Goal: Obtain resource: Download file/media

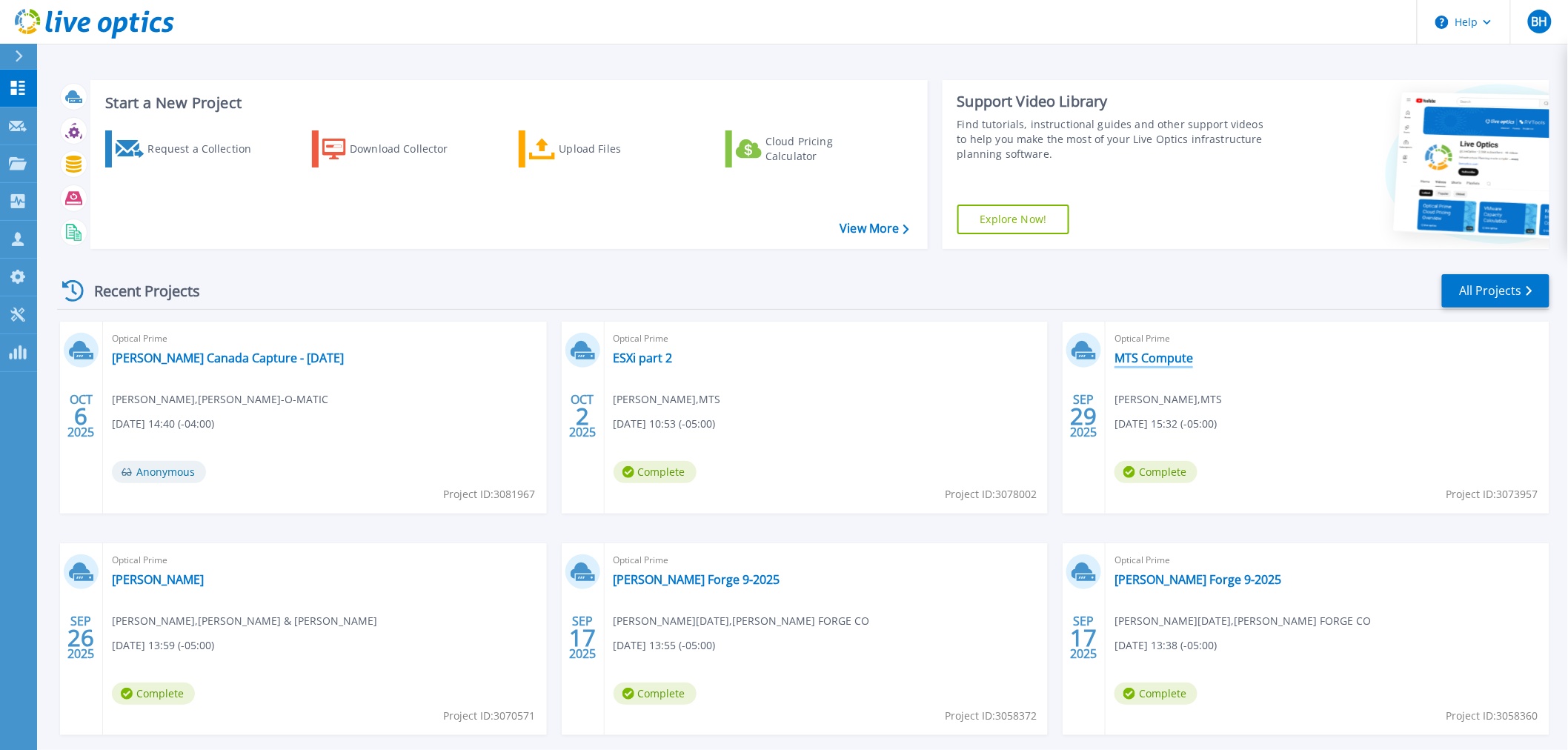
click at [1161, 357] on link "MTS Compute" at bounding box center [1153, 358] width 79 height 15
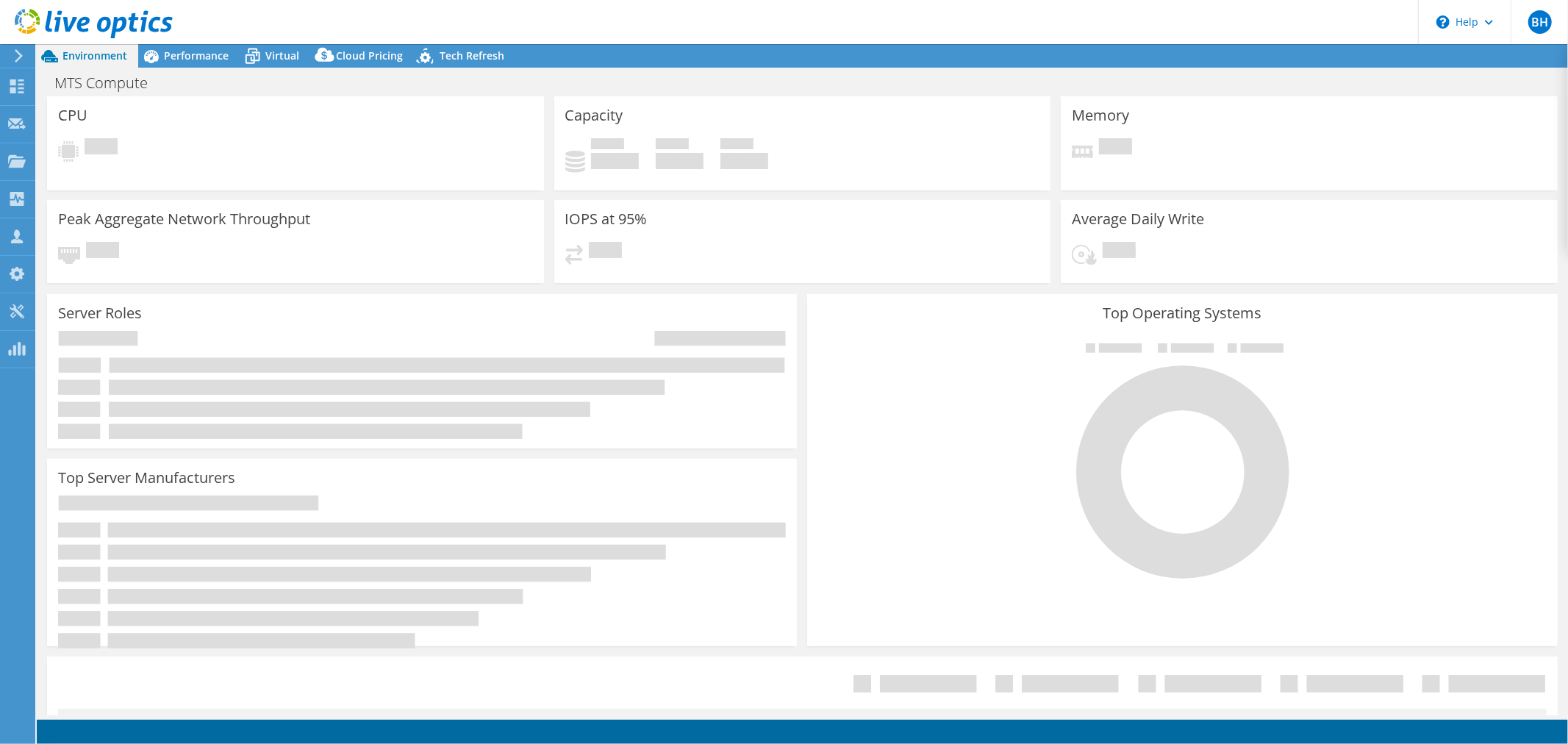
select select "USD"
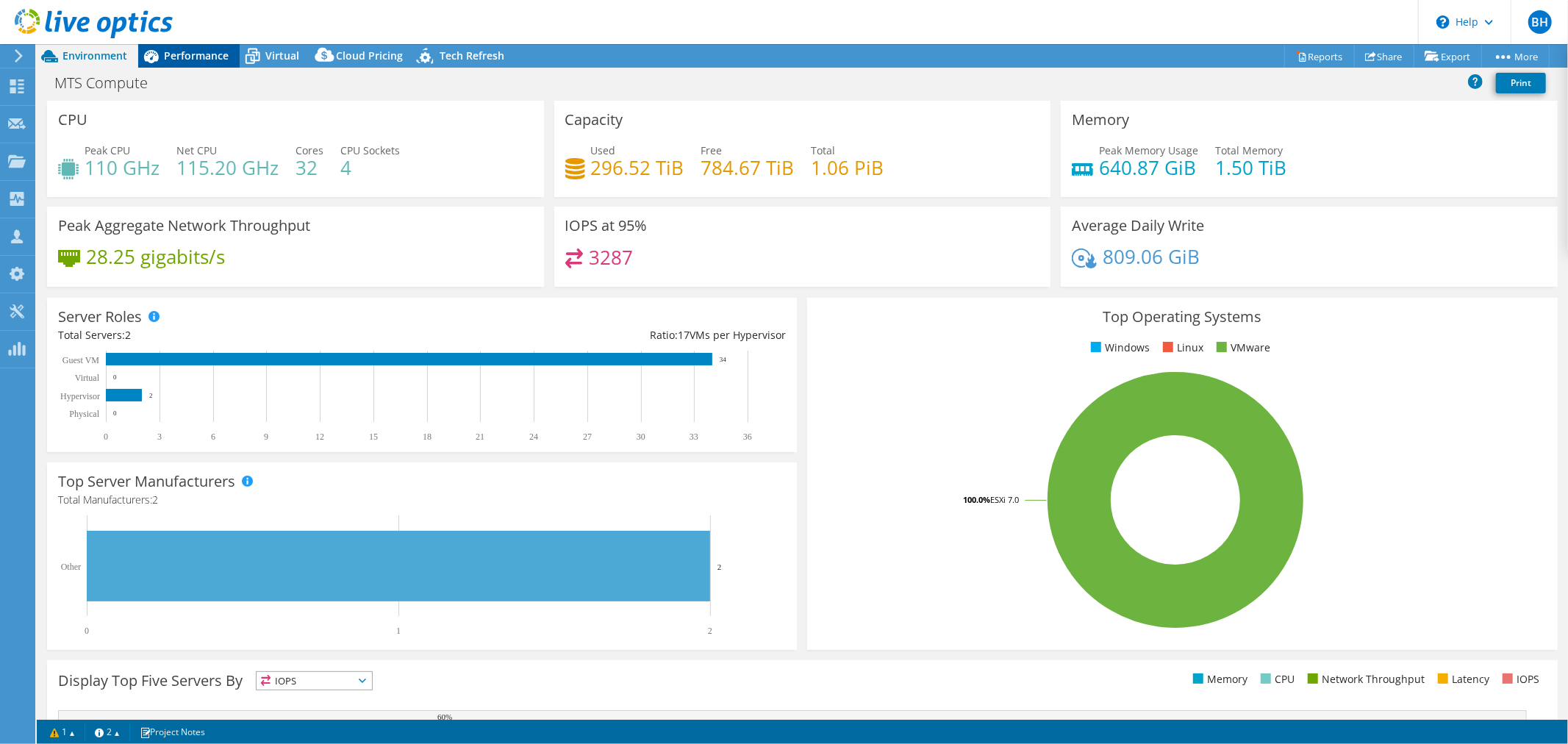
click at [225, 55] on span "Performance" at bounding box center [196, 55] width 65 height 14
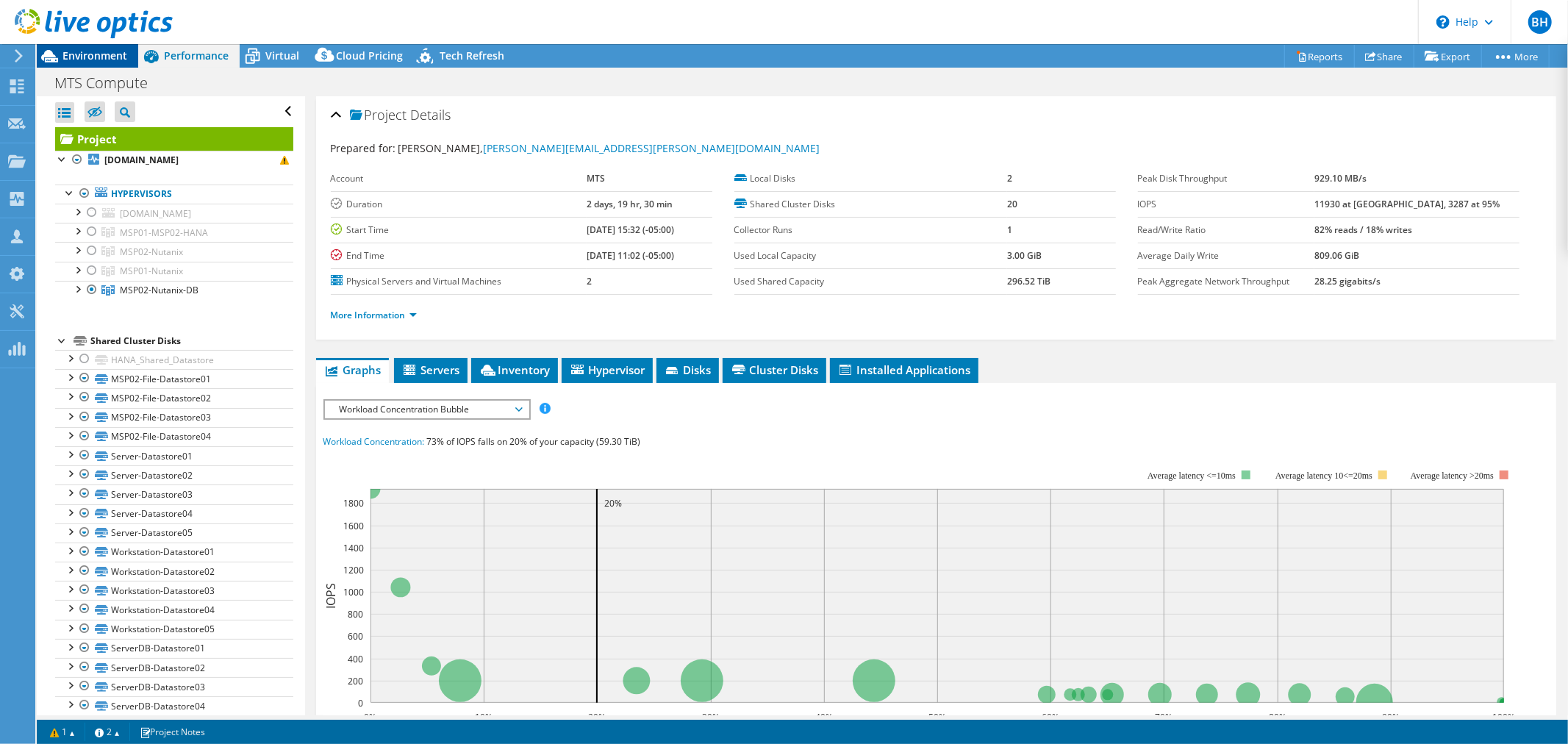
click at [113, 52] on span "Environment" at bounding box center [95, 55] width 65 height 14
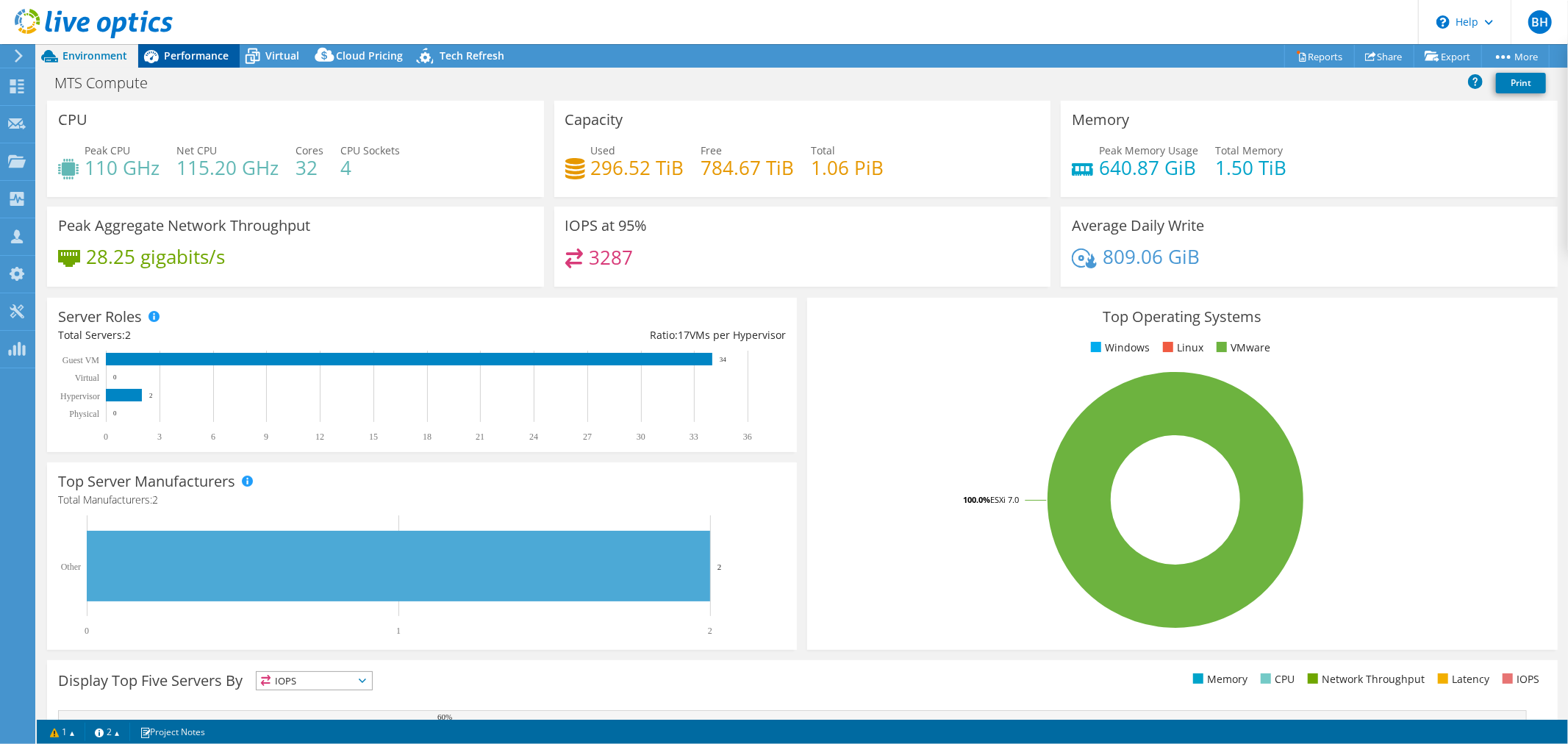
click at [200, 49] on span "Performance" at bounding box center [196, 55] width 65 height 14
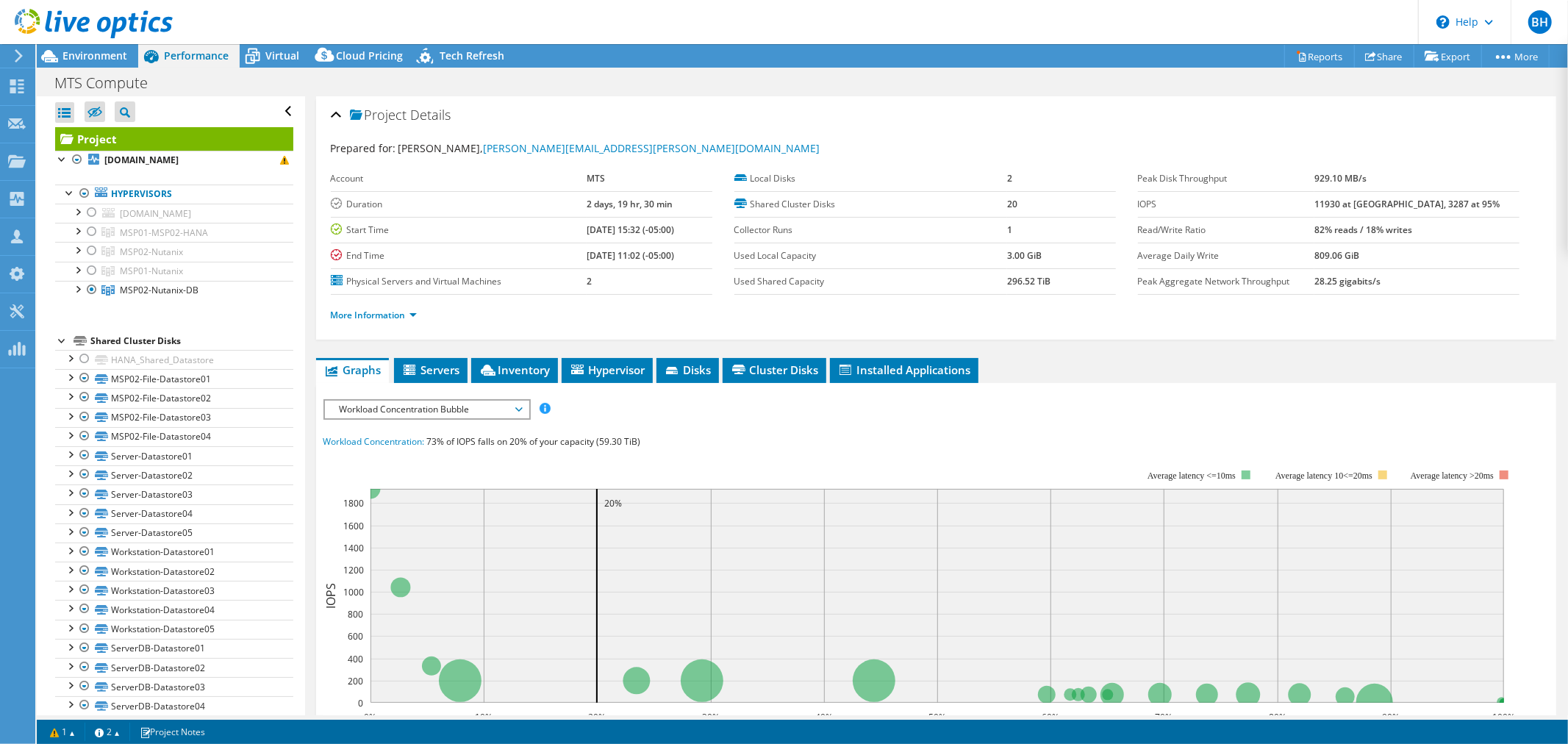
click at [397, 407] on span "Workload Concentration Bubble" at bounding box center [427, 409] width 189 height 18
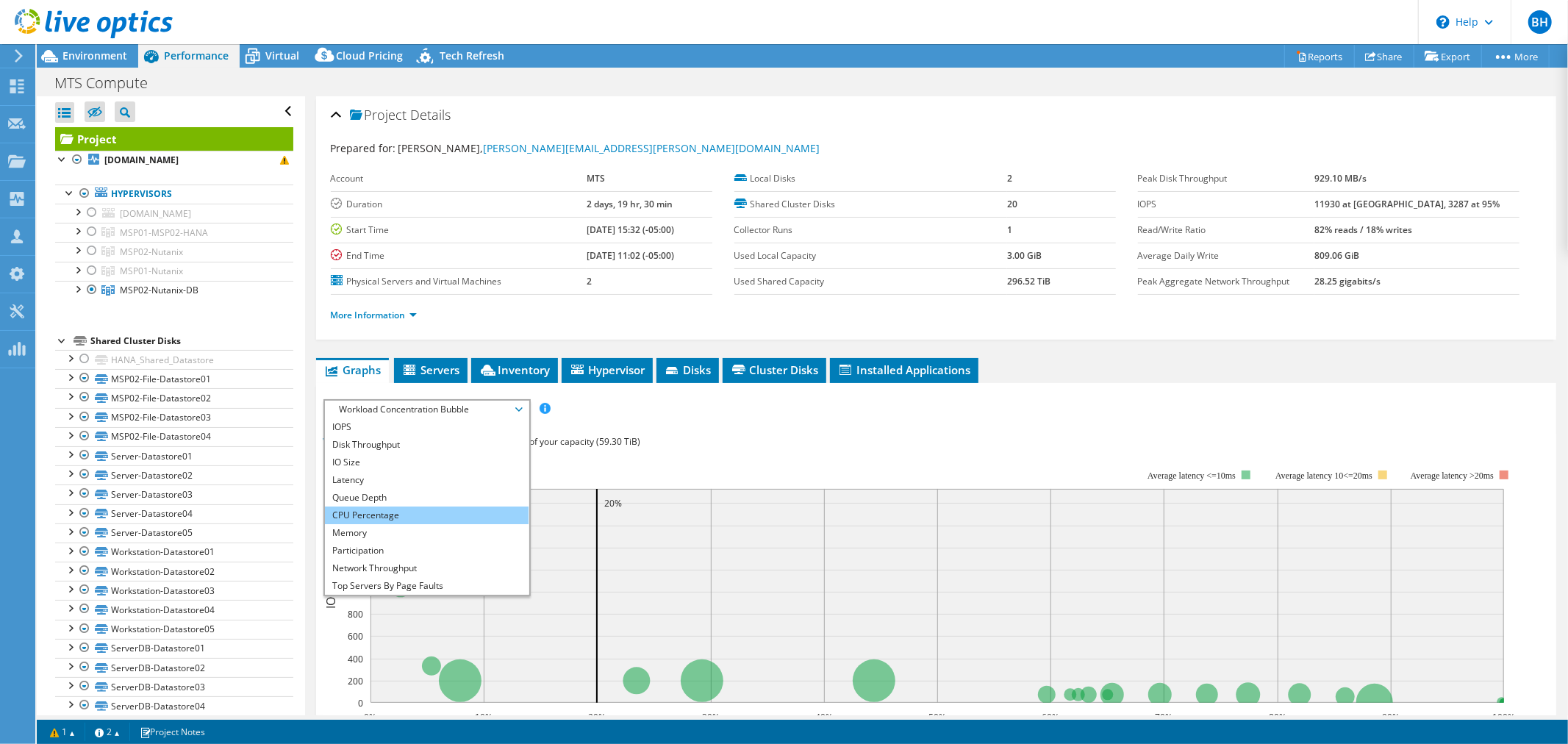
click at [387, 507] on li "CPU Percentage" at bounding box center [427, 515] width 203 height 18
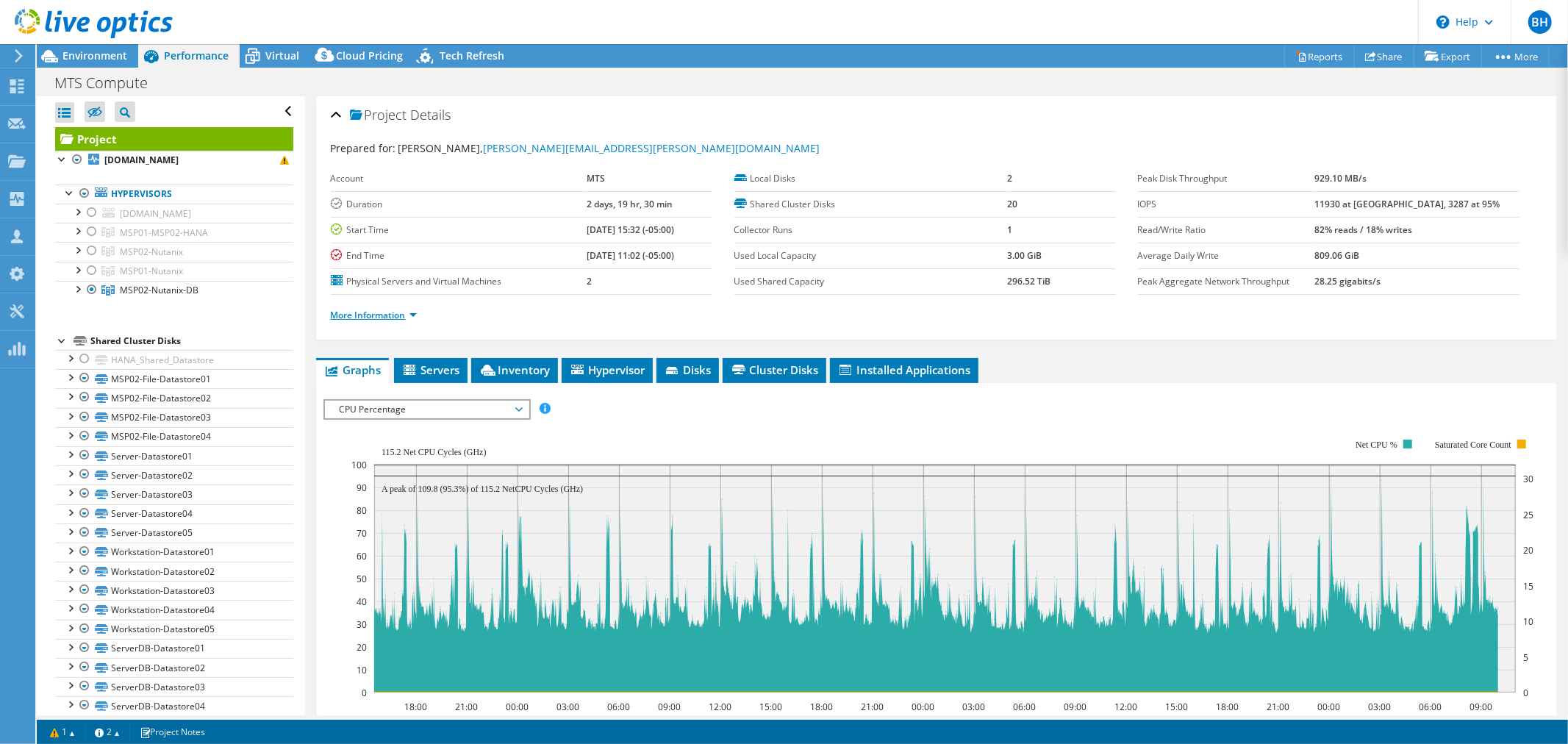
click at [394, 310] on link "More Information" at bounding box center [374, 315] width 86 height 13
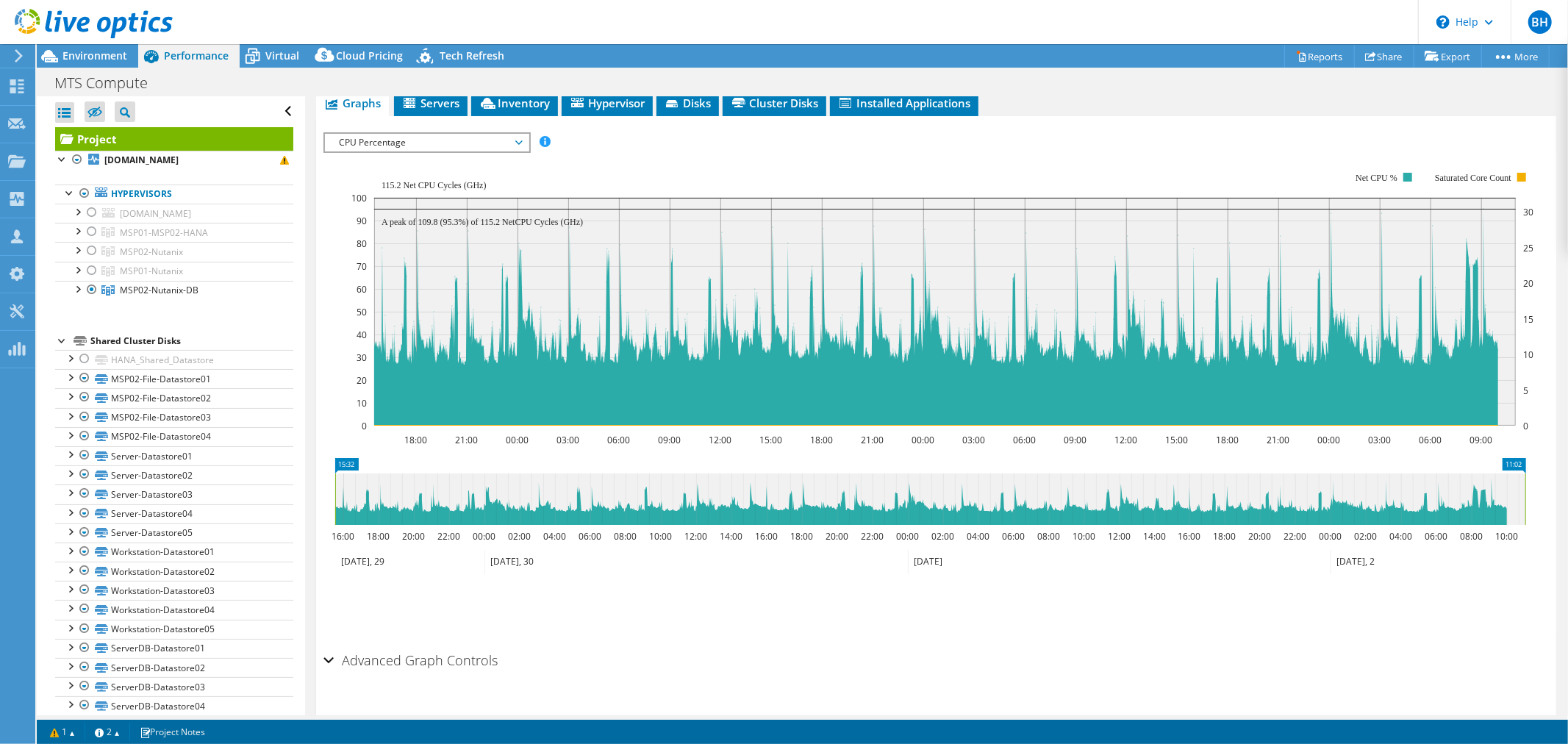
scroll to position [518, 0]
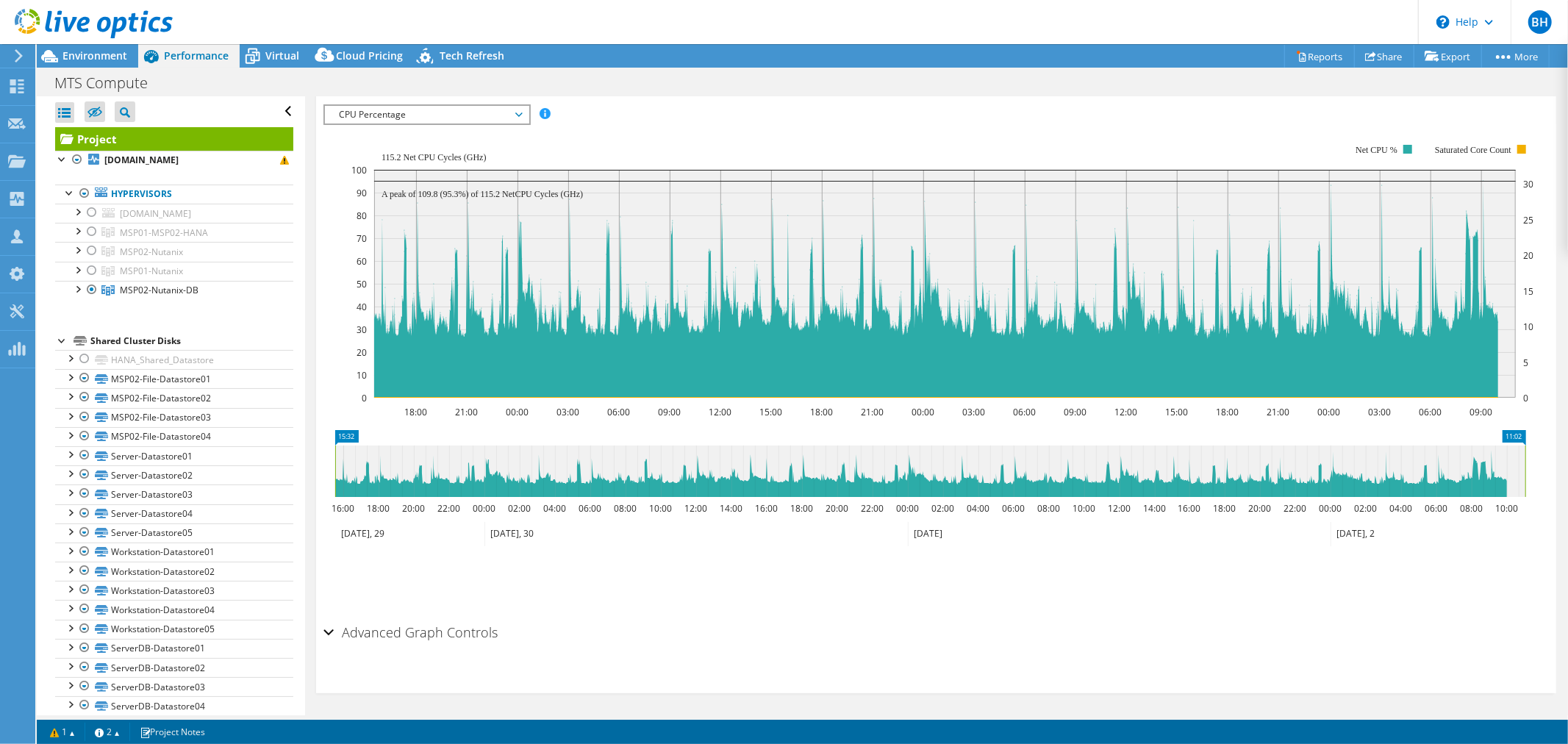
click at [421, 636] on h2 "Advanced Graph Controls" at bounding box center [411, 632] width 175 height 29
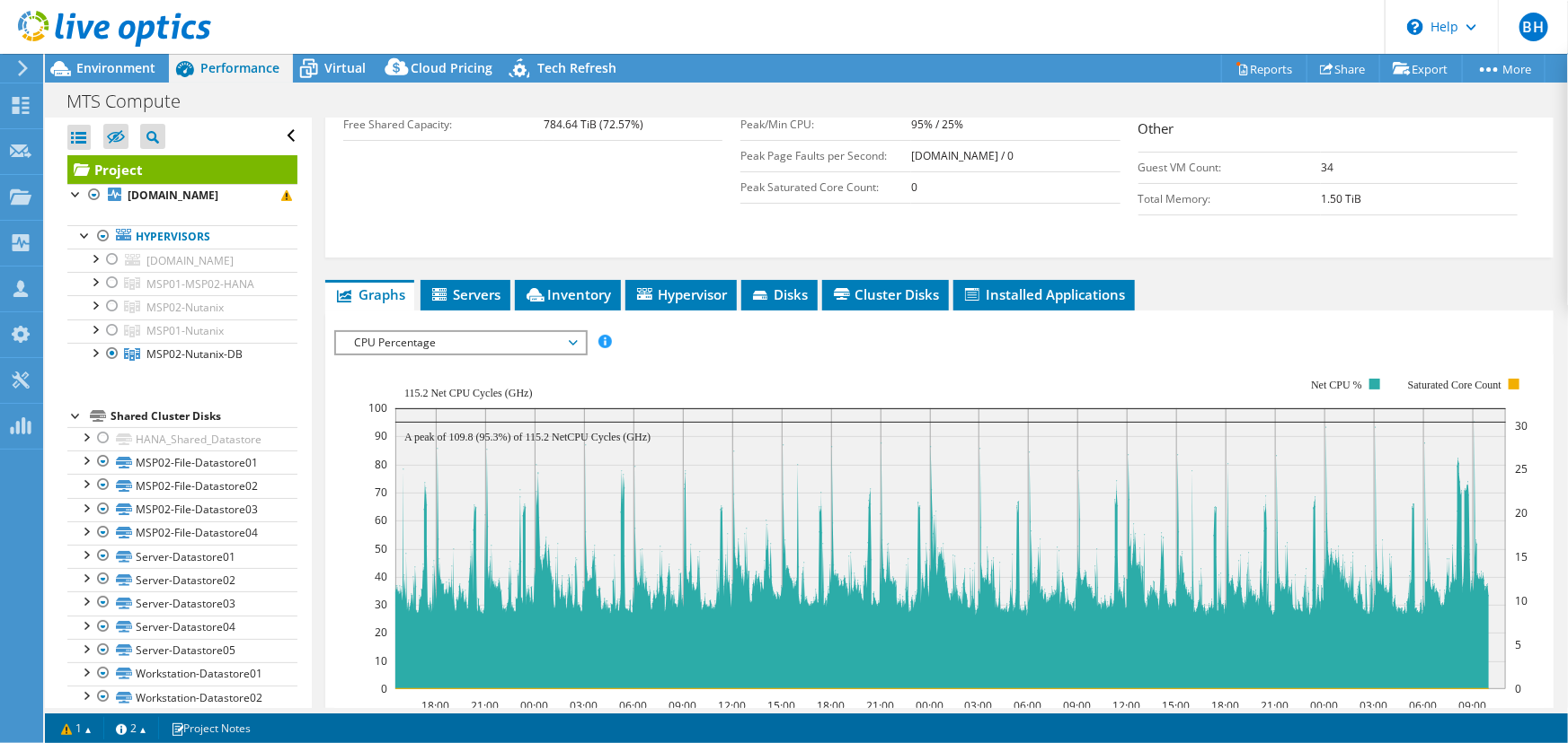
scroll to position [467, 0]
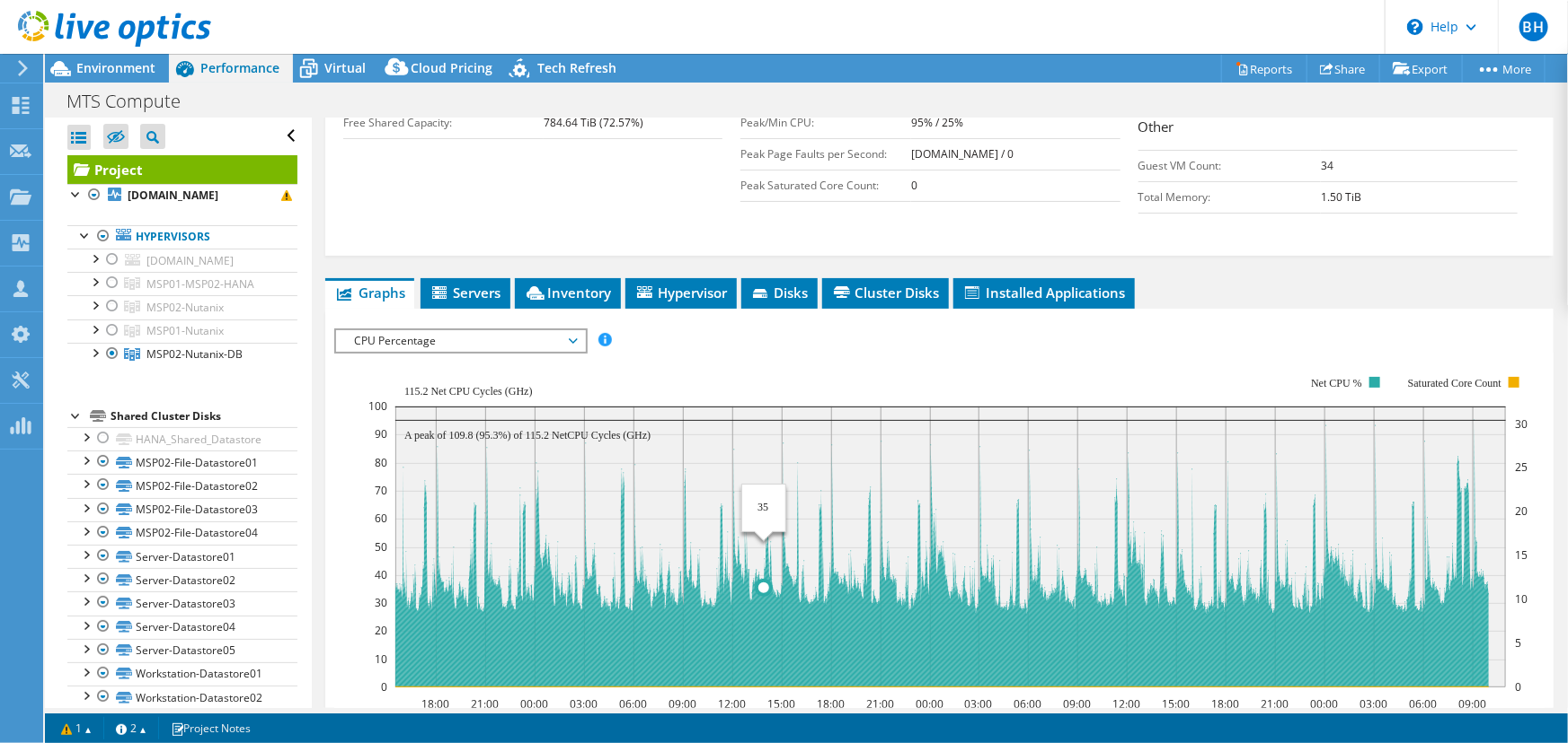
drag, startPoint x: 399, startPoint y: 370, endPoint x: 763, endPoint y: 457, distance: 374.3
click at [763, 457] on rect at bounding box center [951, 548] width 1110 height 281
click at [691, 587] on icon at bounding box center [942, 554] width 1094 height 267
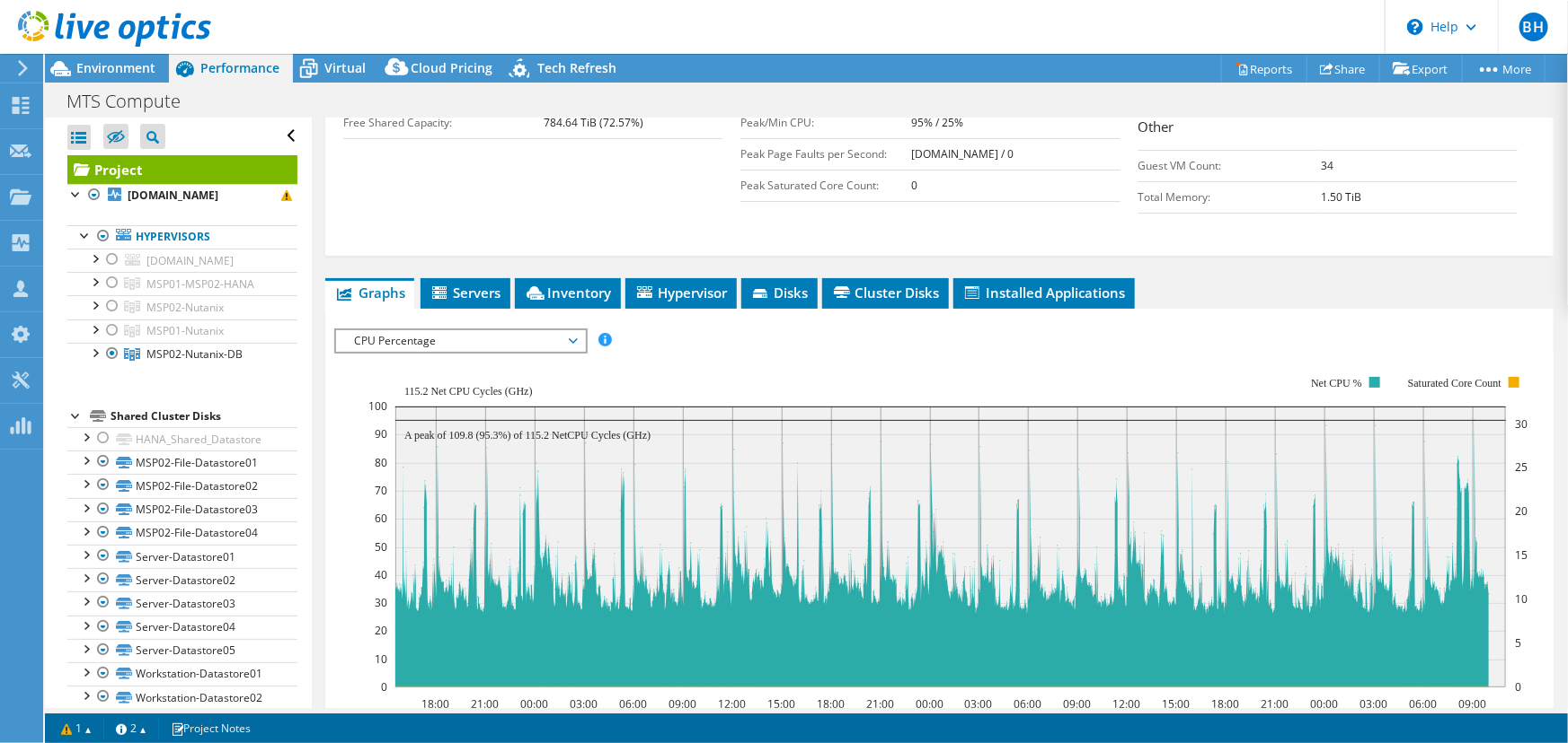
scroll to position [548, 0]
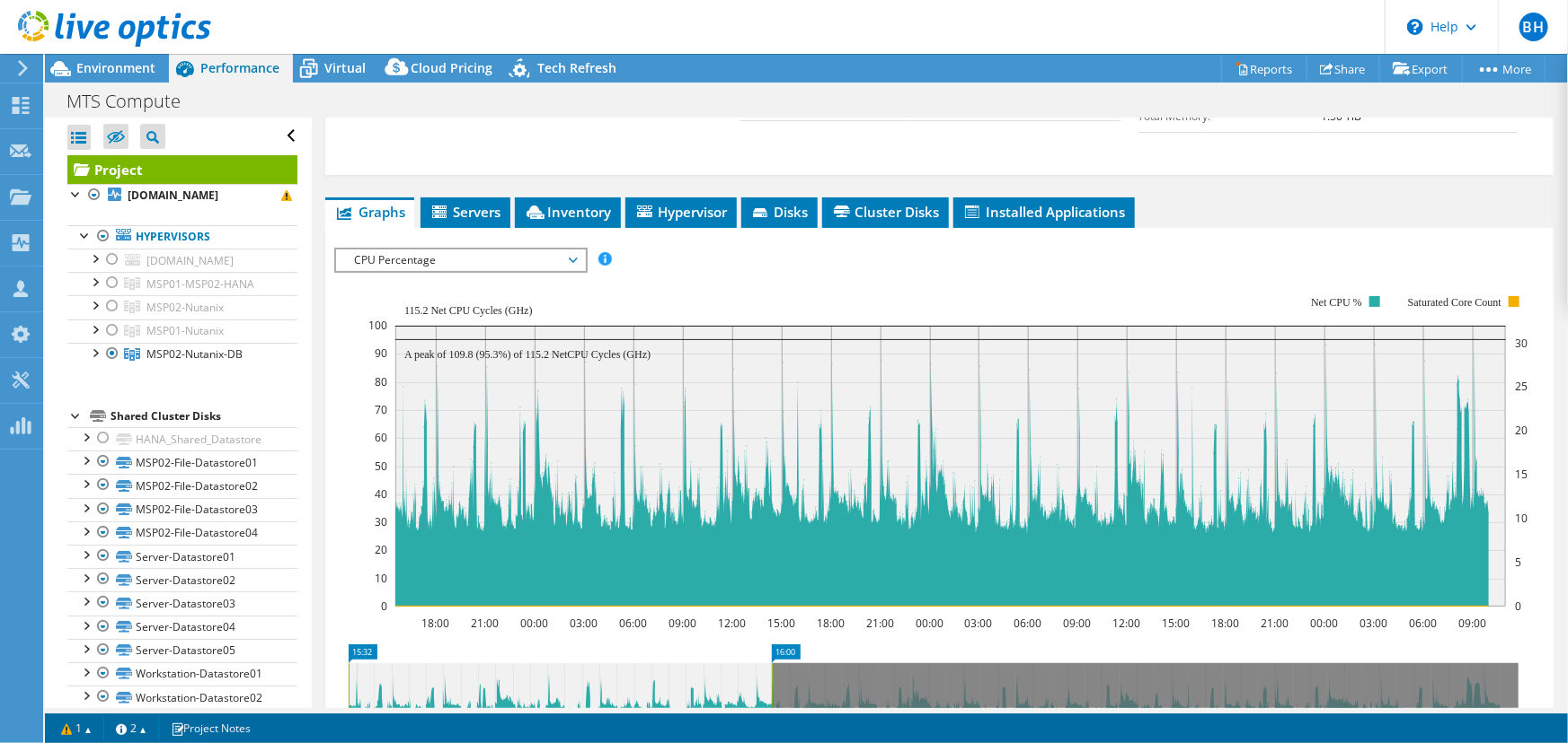
drag, startPoint x: 1518, startPoint y: 674, endPoint x: 771, endPoint y: 659, distance: 747.2
click at [771, 664] on rect at bounding box center [771, 696] width 7 height 65
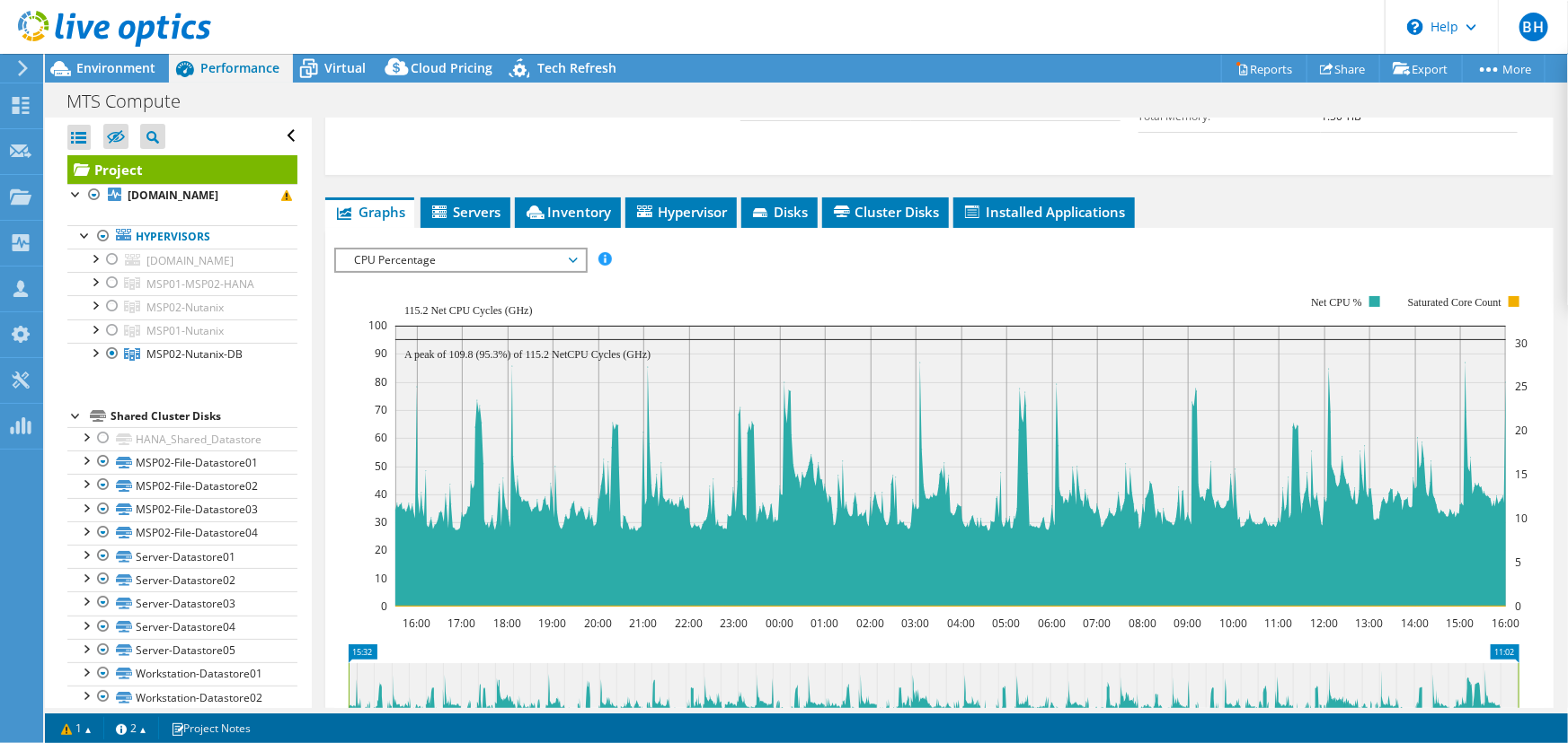
drag, startPoint x: 771, startPoint y: 653, endPoint x: 1540, endPoint y: 651, distance: 769.0
click at [1540, 651] on section "IOPS Disk Throughput IO Size Latency Queue Depth CPU Percentage Memory Page Fau…" at bounding box center [939, 633] width 1228 height 811
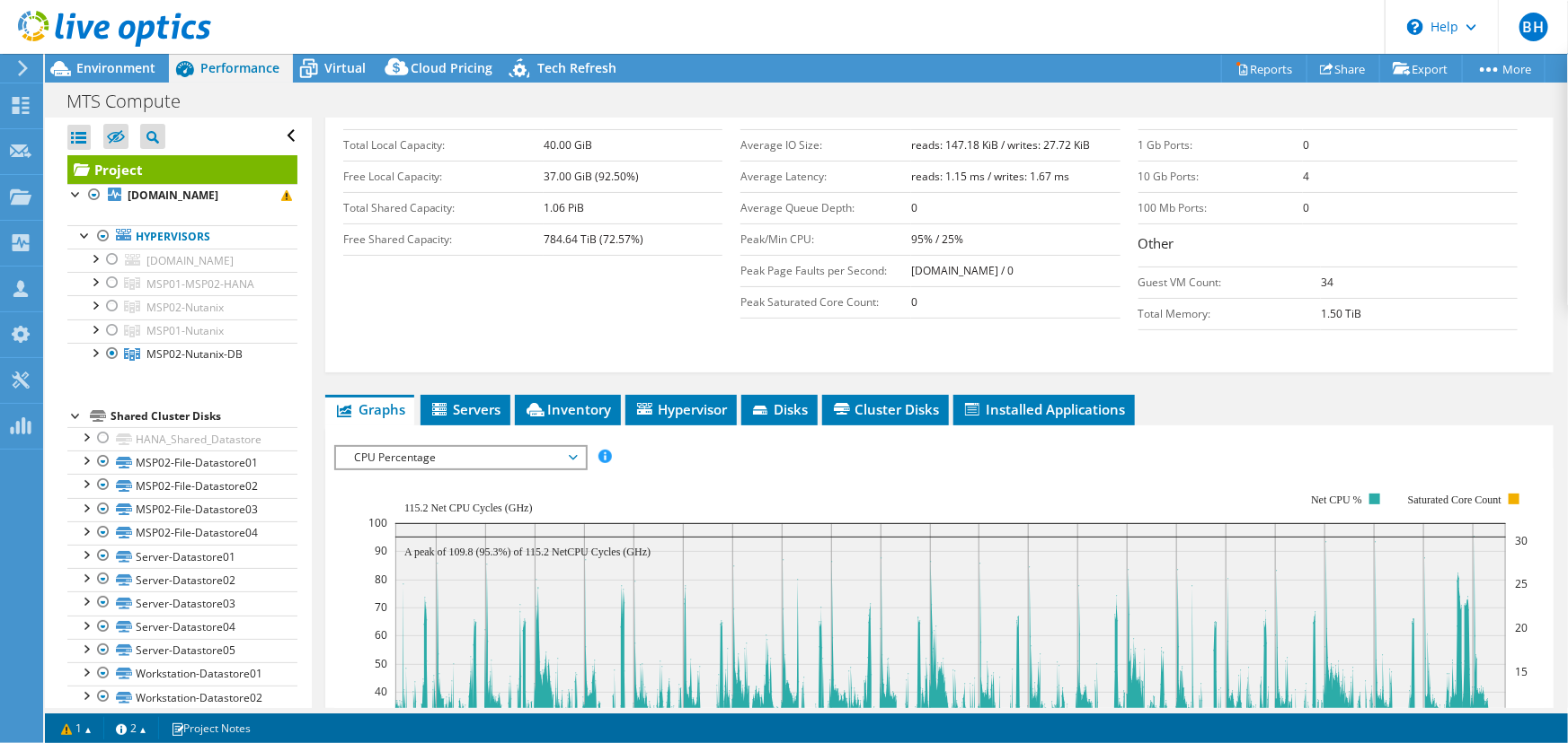
scroll to position [377, 0]
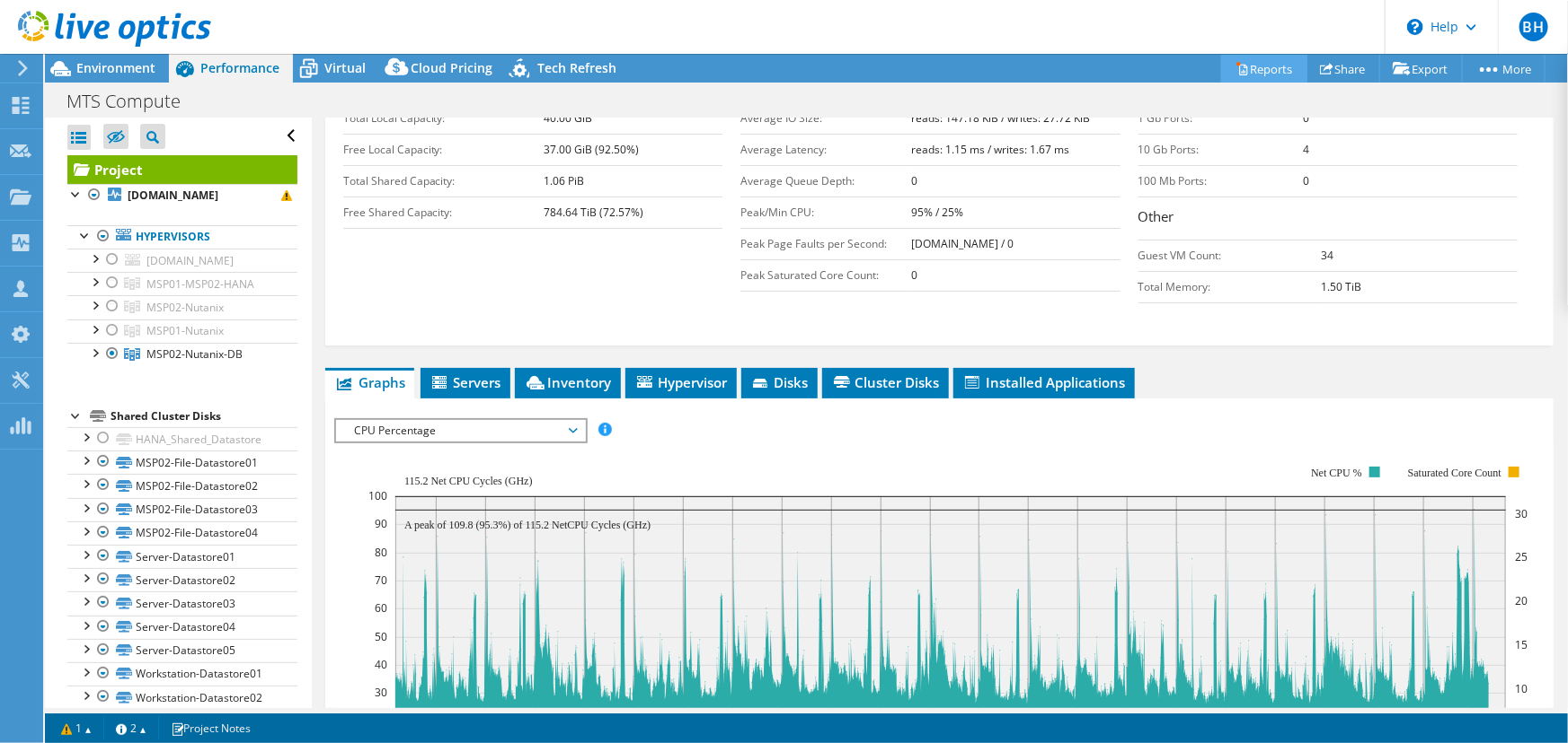
click at [1263, 72] on link "Reports" at bounding box center [1264, 68] width 87 height 28
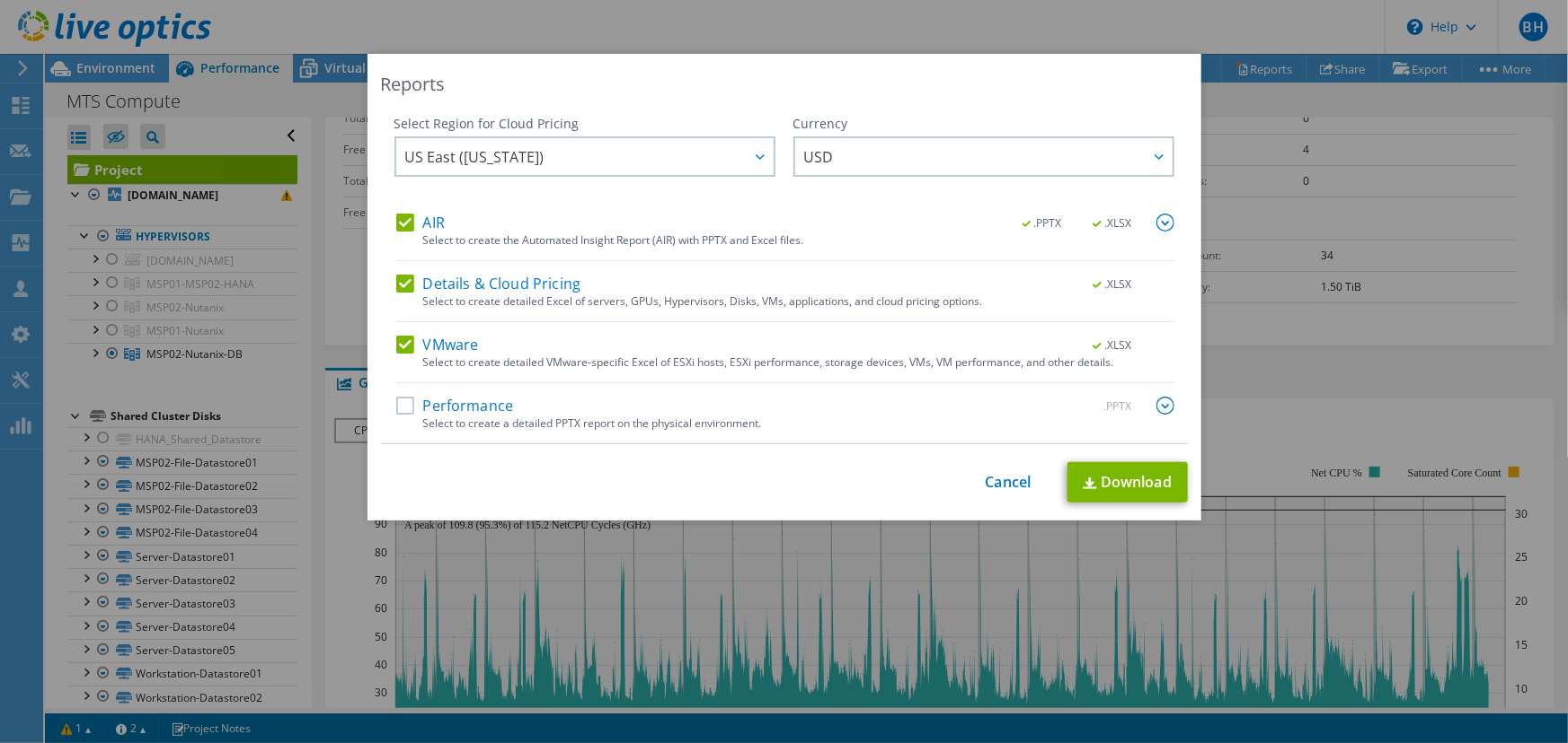
drag, startPoint x: 406, startPoint y: 347, endPoint x: 411, endPoint y: 330, distance: 17.7
click at [406, 347] on label "VMware" at bounding box center [438, 345] width 83 height 18
click at [0, 0] on input "VMware" at bounding box center [0, 0] width 0 height 0
click at [413, 314] on div "Details & Cloud Pricing .XLSX Select to create detailed Excel of servers, GPUs,…" at bounding box center [785, 298] width 778 height 48
click at [406, 287] on label "Details & Cloud Pricing" at bounding box center [488, 284] width 185 height 18
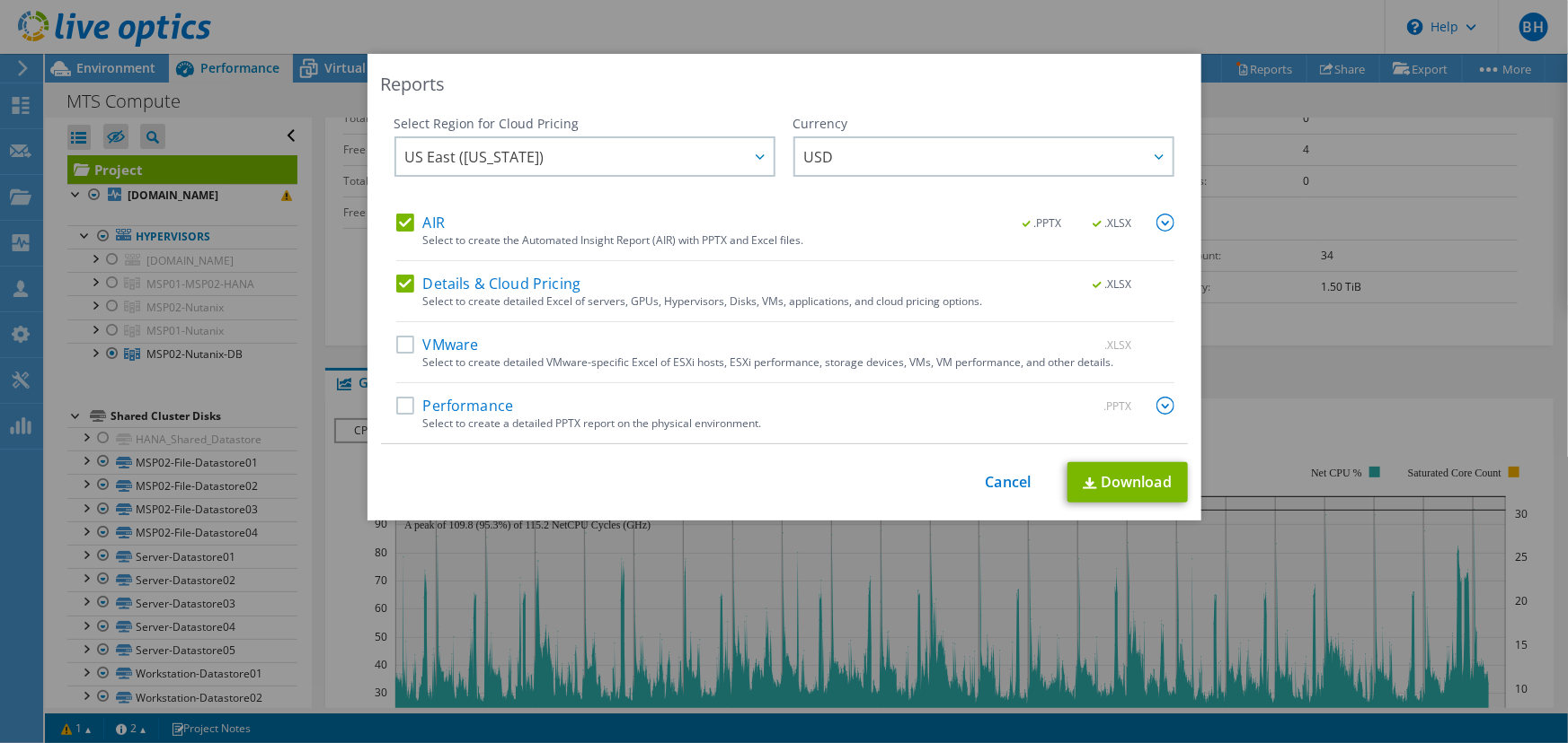
click at [0, 0] on input "Details & Cloud Pricing" at bounding box center [0, 0] width 0 height 0
click at [405, 232] on div "AIR .PPTX .XLSX Select to create the Automated Insight Report (AIR) with PPTX a…" at bounding box center [785, 237] width 778 height 48
click at [397, 213] on div "Select Region for Cloud Pricing Asia Pacific ([GEOGRAPHIC_DATA]) [GEOGRAPHIC_DA…" at bounding box center [784, 280] width 807 height 330
click at [400, 222] on label "AIR" at bounding box center [421, 222] width 49 height 18
click at [0, 0] on input "AIR" at bounding box center [0, 0] width 0 height 0
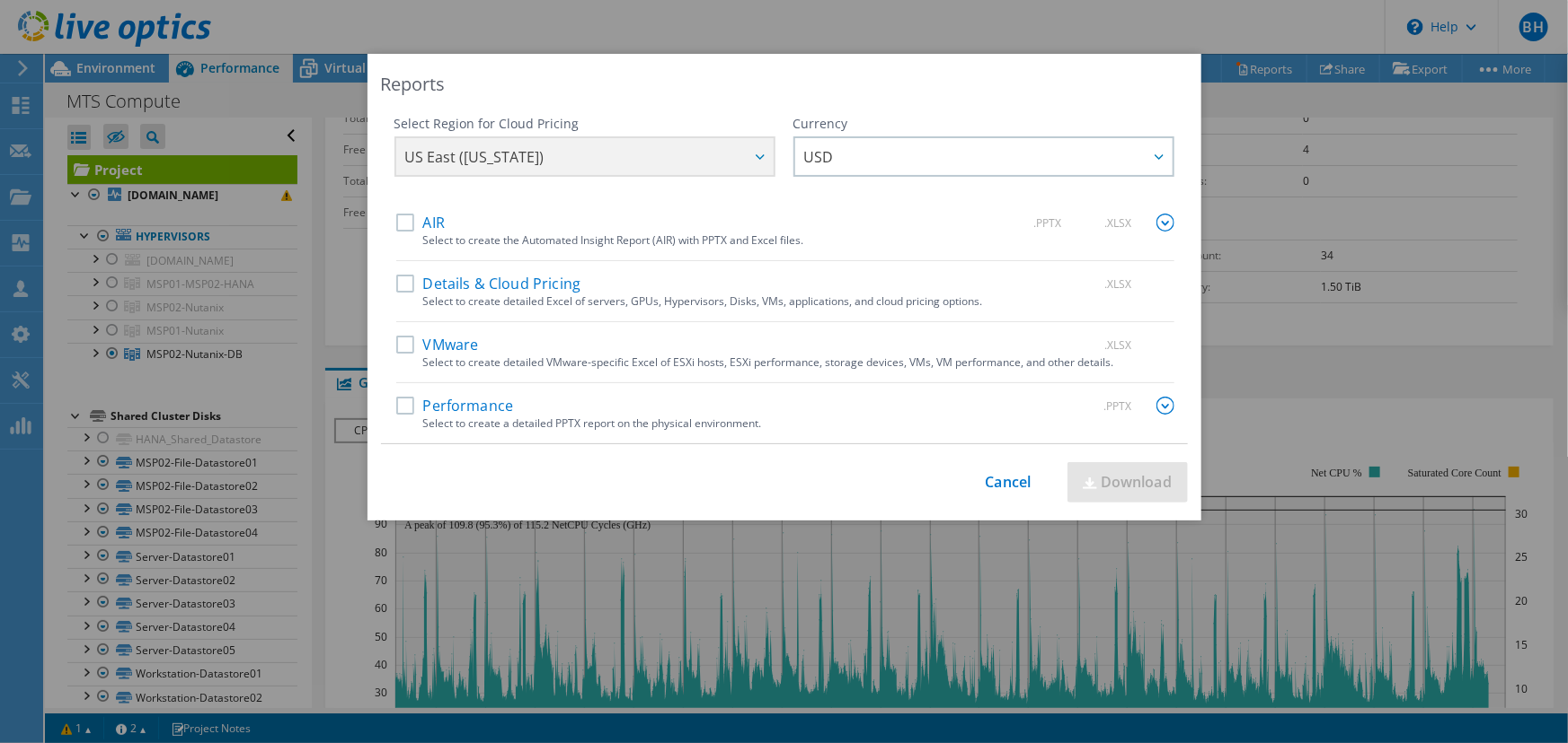
click at [397, 399] on label "Performance" at bounding box center [455, 406] width 118 height 18
click at [0, 0] on input "Performance" at bounding box center [0, 0] width 0 height 0
click at [1132, 480] on link "Download" at bounding box center [1127, 482] width 121 height 41
click at [406, 410] on label "Performance" at bounding box center [455, 406] width 118 height 18
click at [0, 0] on input "Performance" at bounding box center [0, 0] width 0 height 0
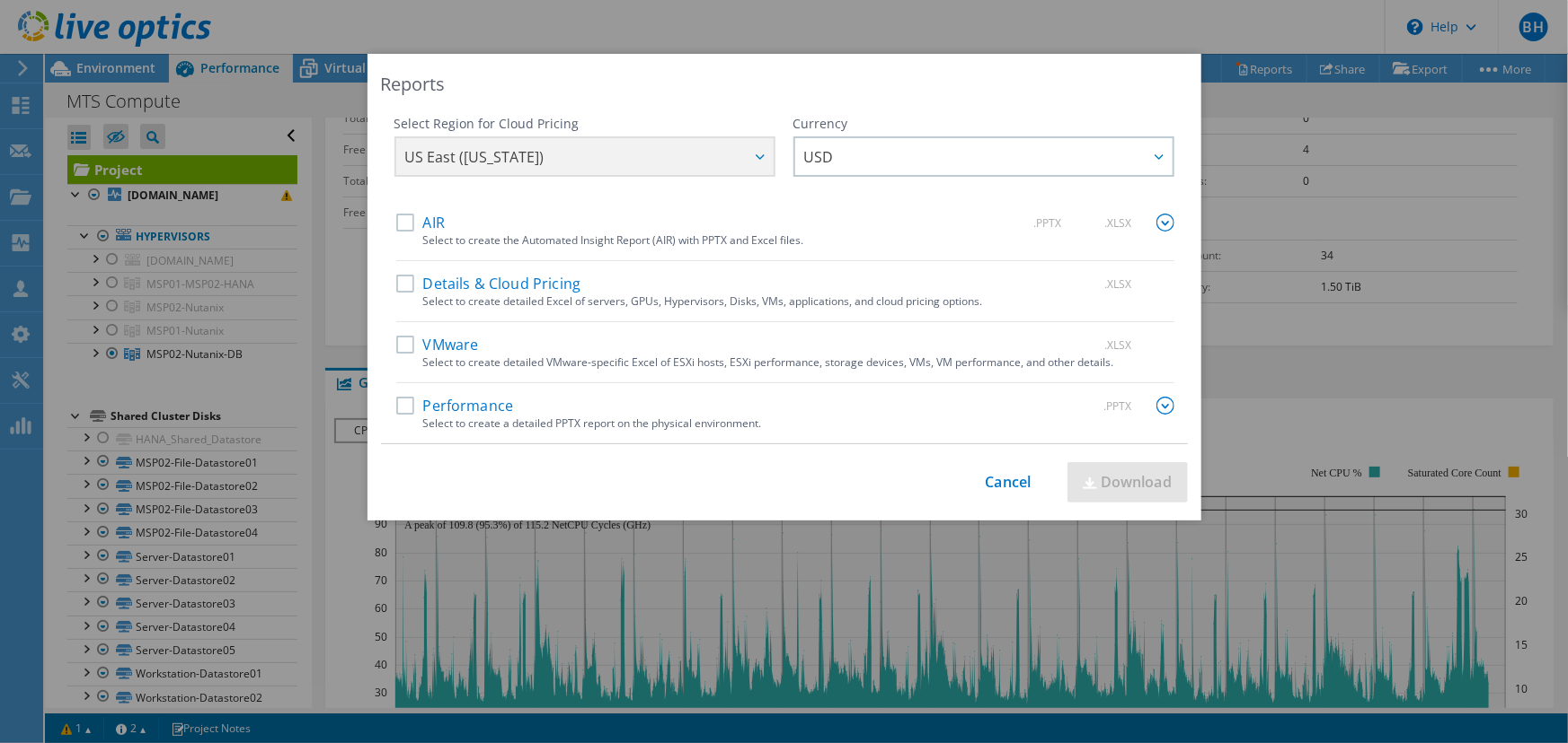
click at [399, 223] on label "AIR" at bounding box center [421, 222] width 49 height 18
click at [0, 0] on input "AIR" at bounding box center [0, 0] width 0 height 0
click at [1113, 487] on link "Download" at bounding box center [1127, 482] width 121 height 41
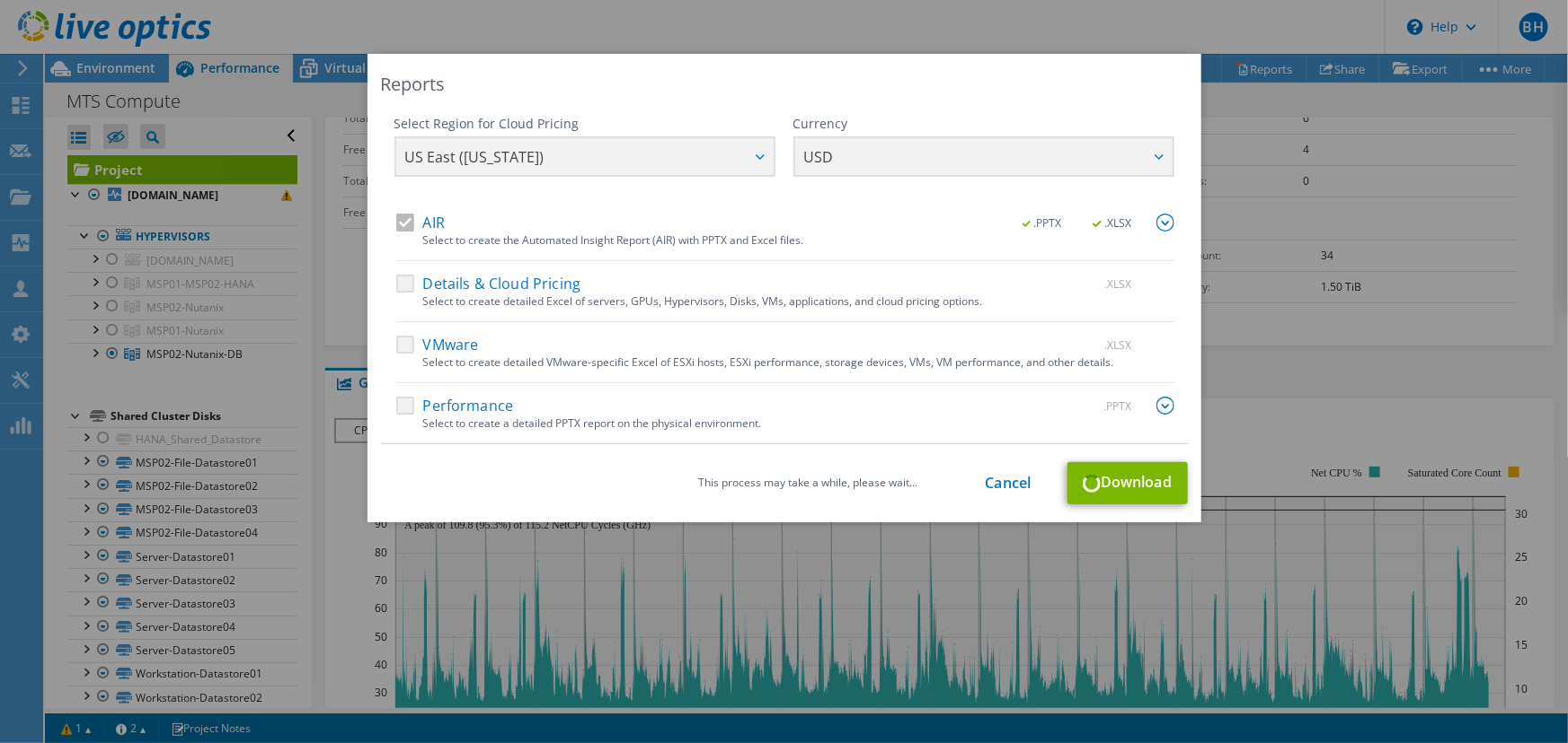
click at [1295, 358] on div "Reports Select Region for Cloud Pricing Asia Pacific ([GEOGRAPHIC_DATA]) [GEOGR…" at bounding box center [784, 372] width 1568 height 636
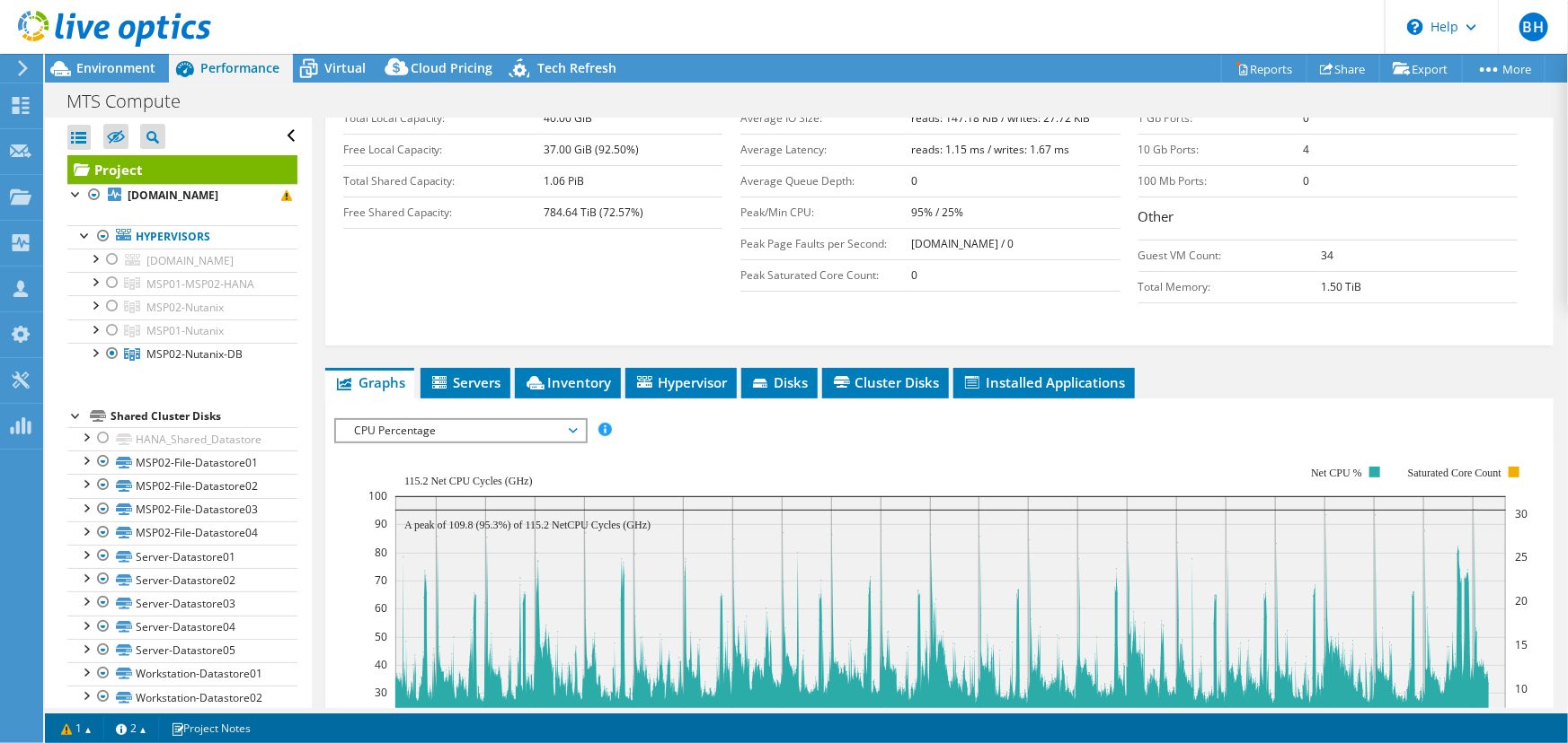
scroll to position [458, 0]
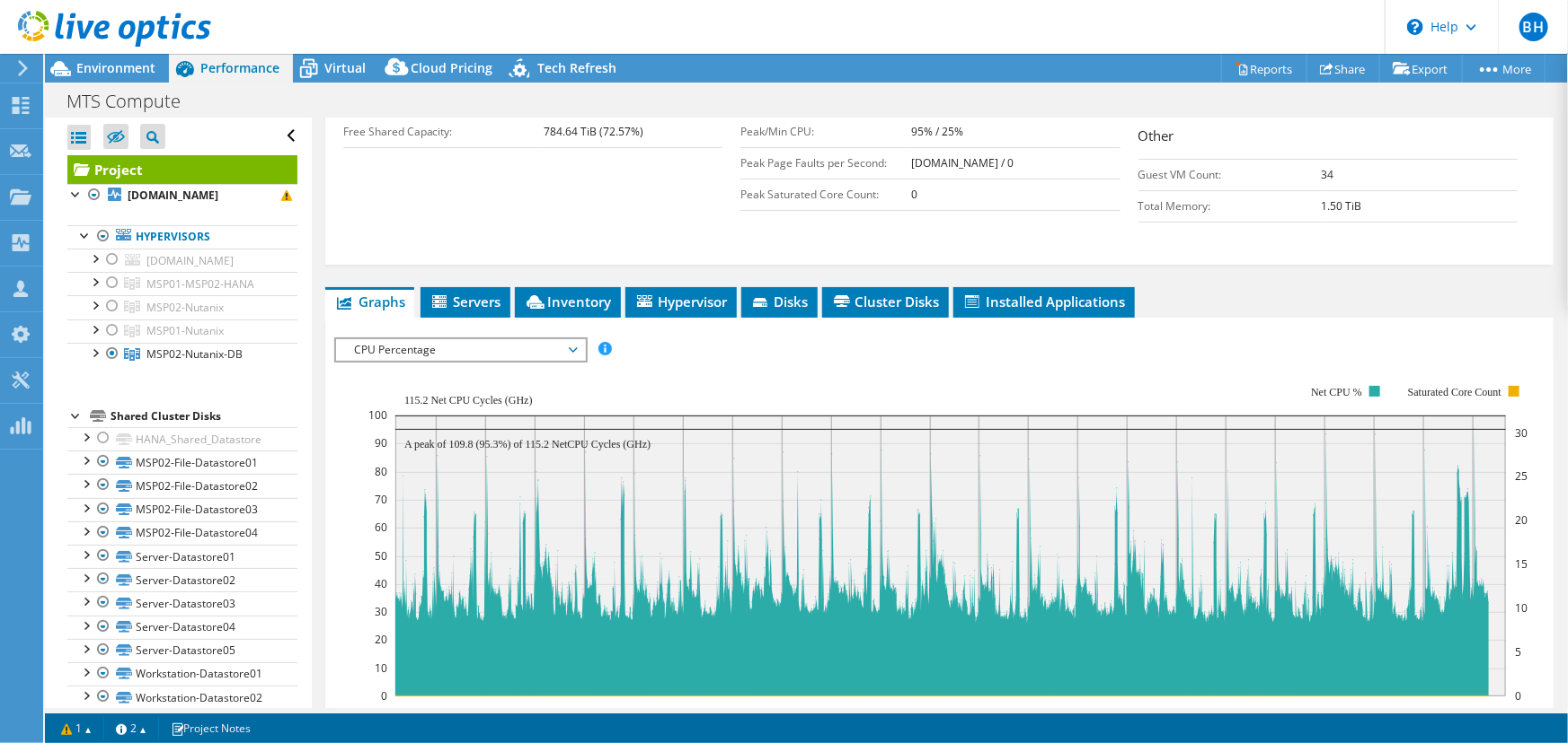
click at [740, 362] on rect at bounding box center [948, 541] width 1160 height 359
